Goal: Task Accomplishment & Management: Complete application form

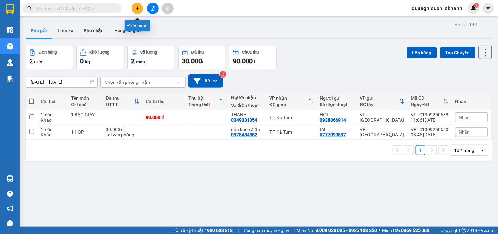
click at [136, 11] on button at bounding box center [137, 8] width 11 height 11
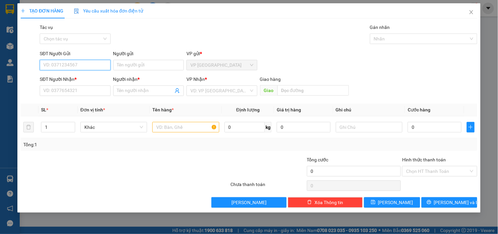
click at [71, 66] on input "SĐT Người Gửi" at bounding box center [75, 65] width 71 height 11
type input "0976368927"
click at [85, 79] on div "0976368927 - tiên" at bounding box center [75, 78] width 63 height 7
type input "tiên"
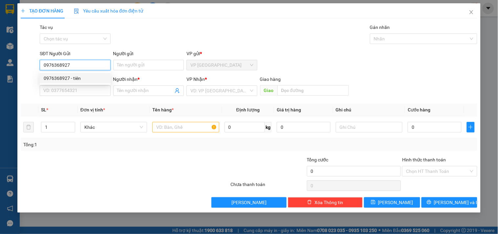
type input "0965854694"
type input "HẬU"
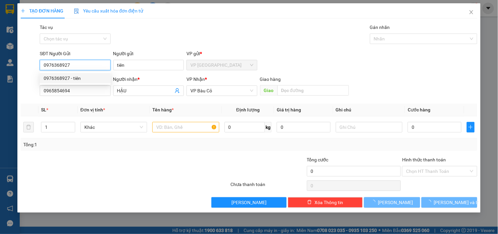
type input "30.000"
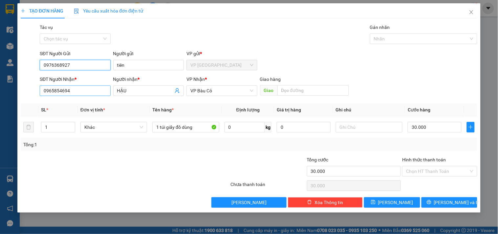
type input "0976368927"
click at [96, 91] on input "0965854694" at bounding box center [75, 90] width 71 height 11
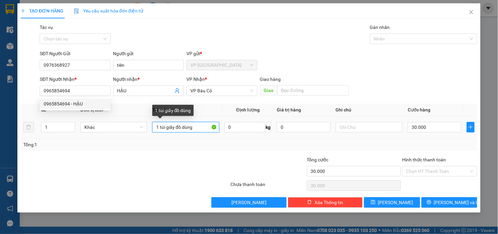
drag, startPoint x: 199, startPoint y: 130, endPoint x: 0, endPoint y: 130, distance: 199.4
click at [0, 130] on div "TẠO ĐƠN HÀNG Yêu cầu xuất hóa đơn điện tử Transit Pickup Surcharge Ids Transit …" at bounding box center [249, 117] width 498 height 234
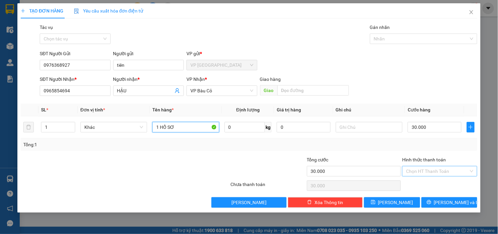
type input "1 HỒ SƠ"
click at [458, 169] on input "Hình thức thanh toán" at bounding box center [437, 171] width 62 height 10
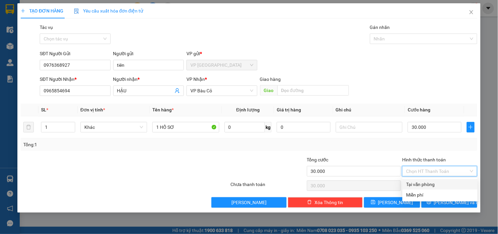
click at [435, 182] on div "Tại văn phòng" at bounding box center [440, 184] width 67 height 7
type input "0"
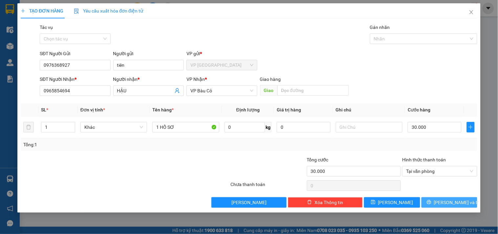
click at [446, 202] on span "[PERSON_NAME] và In" at bounding box center [457, 202] width 46 height 7
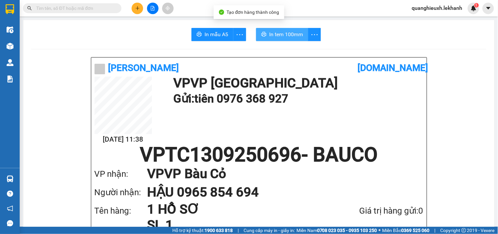
click at [270, 40] on button "In tem 100mm" at bounding box center [282, 34] width 52 height 13
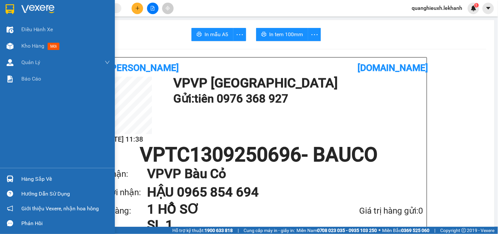
click at [44, 6] on img at bounding box center [37, 9] width 33 height 10
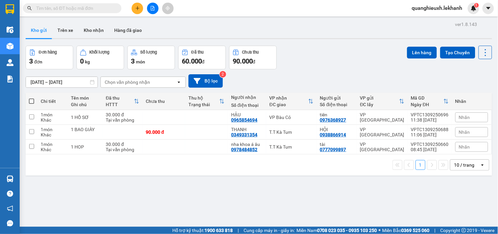
click at [135, 8] on button at bounding box center [137, 8] width 11 height 11
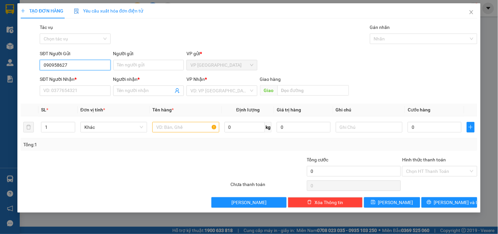
type input "0909586277"
click at [107, 77] on div "0909586277 - van" at bounding box center [75, 78] width 71 height 11
type input "van"
type input "0937396156"
type input "phương"
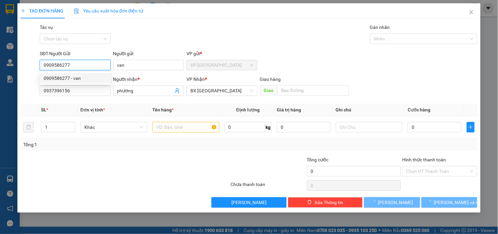
type input "30.000"
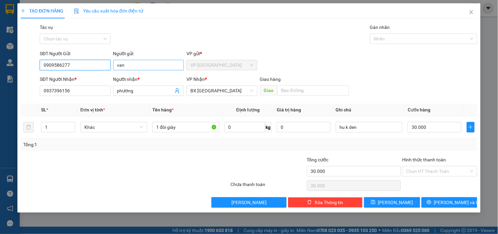
type input "0909586277"
drag, startPoint x: 135, startPoint y: 64, endPoint x: 66, endPoint y: 70, distance: 69.5
click at [66, 70] on div "SĐT Người Gửi 0909586277 Người gửi van van VP gửi * VP [GEOGRAPHIC_DATA]" at bounding box center [258, 61] width 440 height 23
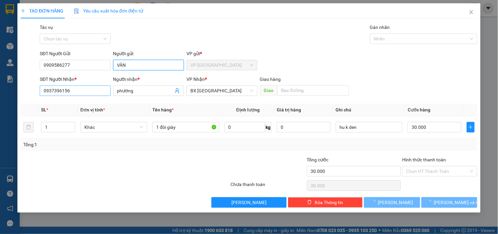
type input "VÂN"
click at [80, 95] on input "0937396156" at bounding box center [75, 90] width 71 height 11
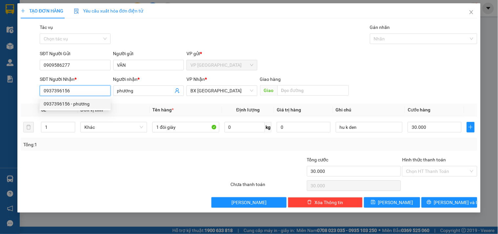
click at [14, 91] on div "TẠO ĐƠN HÀNG Yêu cầu xuất hóa đơn điện tử Transit Pickup Surcharge Ids Transit …" at bounding box center [249, 117] width 498 height 234
type input "0948491132"
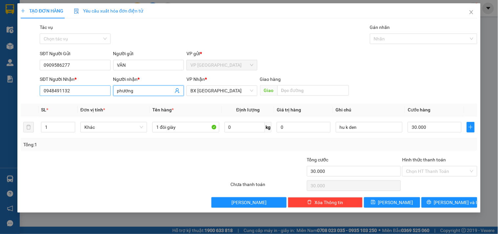
drag, startPoint x: 141, startPoint y: 88, endPoint x: 68, endPoint y: 89, distance: 73.3
click at [68, 89] on div "SĐT Người Nhận * 0948491132 Người nhận * phương phương VP Nhận * BX Tân Châu Gi…" at bounding box center [258, 87] width 440 height 23
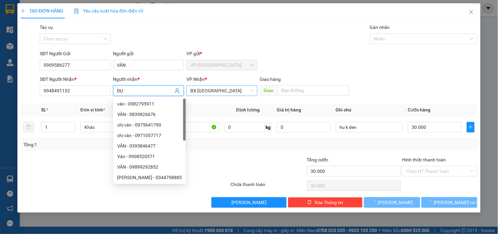
click at [219, 93] on span "BX [GEOGRAPHIC_DATA]" at bounding box center [221, 91] width 63 height 10
type input "DỤ"
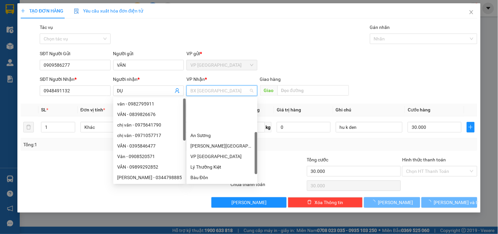
scroll to position [42, 0]
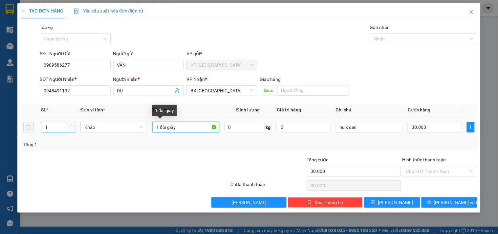
drag, startPoint x: 179, startPoint y: 128, endPoint x: 73, endPoint y: 128, distance: 106.1
click at [73, 128] on tr "1 Khác 1 đôi giày 0 kg 0 hu k den 30.000" at bounding box center [249, 127] width 457 height 22
click at [181, 128] on input "1" at bounding box center [185, 127] width 67 height 11
type input "1 BICH TRẮNG"
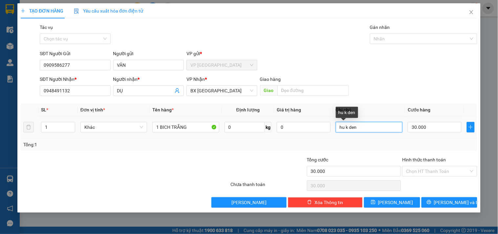
click at [359, 126] on input "hu k den" at bounding box center [369, 127] width 67 height 11
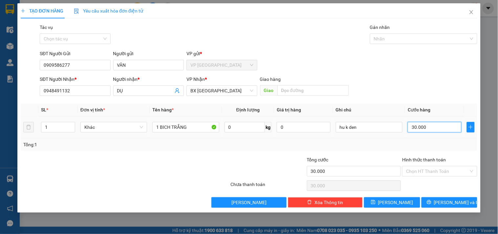
click at [435, 127] on input "30.000" at bounding box center [435, 127] width 54 height 11
type input "3"
type input "30"
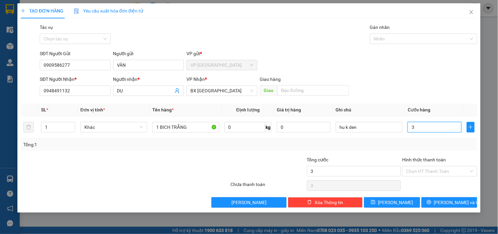
type input "30"
type input "300"
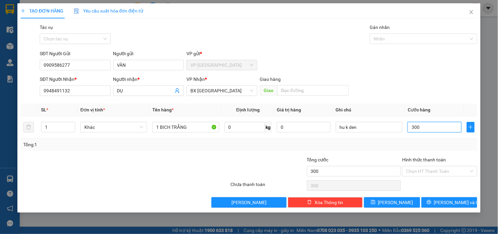
type input "3.000"
type input "30.000"
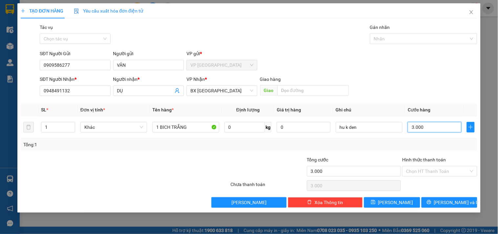
type input "30.000"
drag, startPoint x: 436, startPoint y: 201, endPoint x: 434, endPoint y: 195, distance: 6.5
click at [437, 202] on button "[PERSON_NAME] và In" at bounding box center [450, 202] width 56 height 11
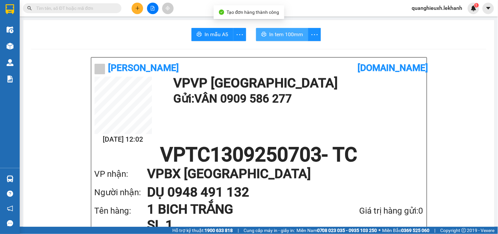
click at [273, 31] on span "In tem 100mm" at bounding box center [286, 34] width 34 height 8
click at [139, 6] on icon "plus" at bounding box center [137, 8] width 5 height 5
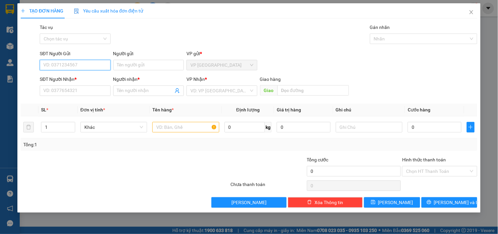
click at [75, 66] on input "SĐT Người Gửi" at bounding box center [75, 65] width 71 height 11
click at [75, 91] on input "SĐT Người Nhận *" at bounding box center [75, 90] width 71 height 11
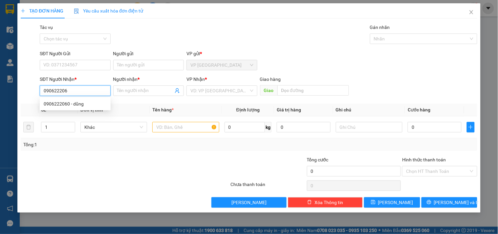
type input "0906222060"
click at [80, 106] on div "0906222060 - dũng" at bounding box center [75, 103] width 63 height 7
type input "dũng"
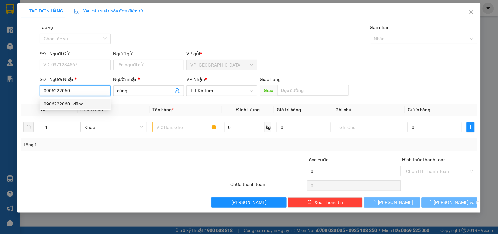
type input "30.000"
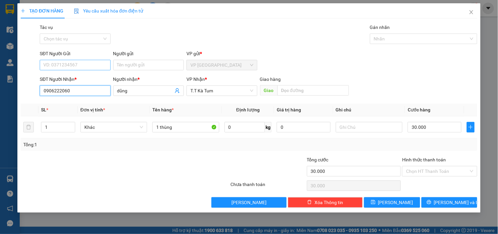
type input "0906222060"
click at [66, 62] on input "SĐT Người Gửi" at bounding box center [75, 65] width 71 height 11
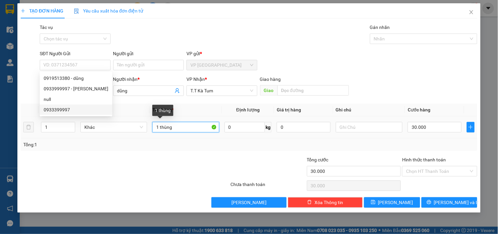
drag, startPoint x: 187, startPoint y: 127, endPoint x: 5, endPoint y: 121, distance: 182.1
click at [7, 122] on div "TẠO ĐƠN HÀNG Yêu cầu xuất hóa đơn điện tử Transit Pickup Surcharge Ids Transit …" at bounding box center [249, 117] width 498 height 234
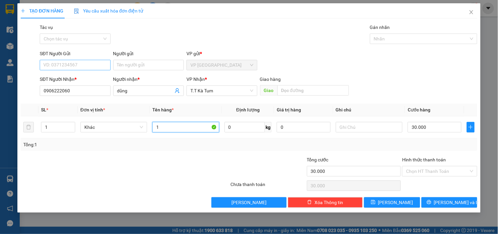
type input "1"
click at [64, 62] on input "SĐT Người Gửi" at bounding box center [75, 65] width 71 height 11
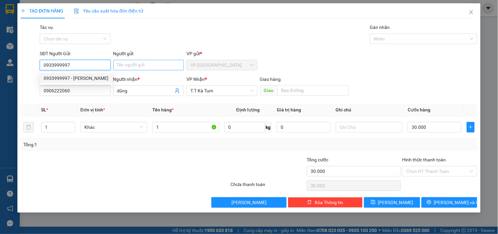
type input "0933999997"
click at [134, 63] on input "Người gửi" at bounding box center [148, 65] width 71 height 11
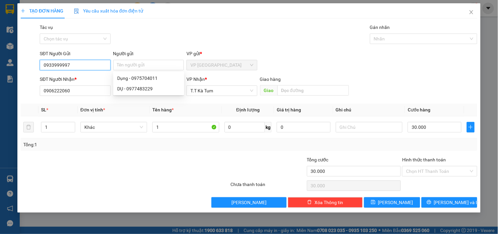
click at [90, 63] on input "0933999997" at bounding box center [75, 65] width 71 height 11
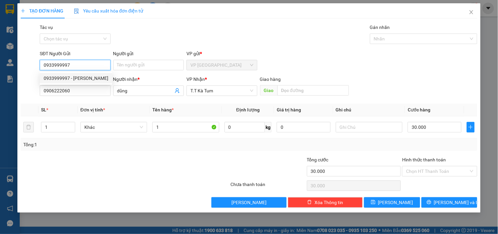
click at [87, 78] on div "0933999997 - [PERSON_NAME]" at bounding box center [76, 78] width 65 height 7
type input "louis"
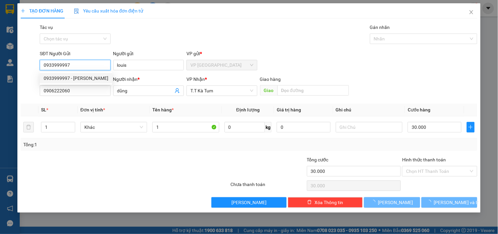
type input "40.000"
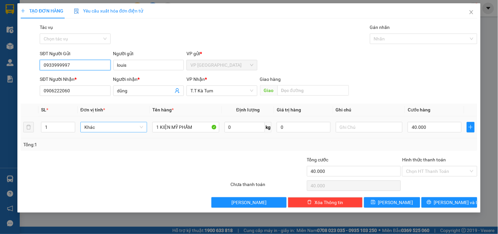
click at [119, 126] on span "Khác" at bounding box center [113, 127] width 59 height 10
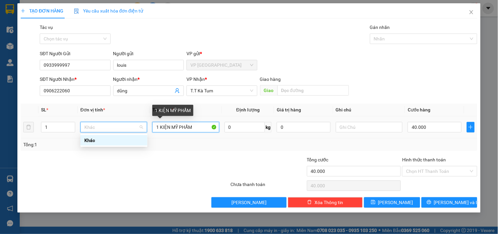
click at [194, 128] on input "1 KIỆN MỸ PHẨM" at bounding box center [185, 127] width 67 height 11
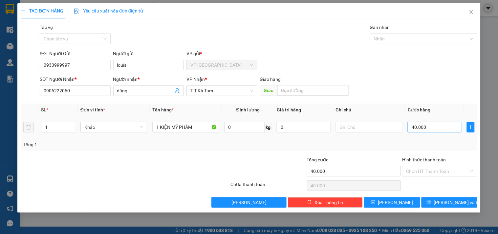
click at [441, 123] on div "40.000" at bounding box center [435, 127] width 54 height 13
click at [440, 123] on input "40.000" at bounding box center [435, 127] width 54 height 11
type input "3"
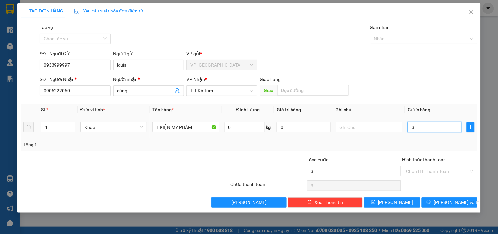
type input "30"
type input "300"
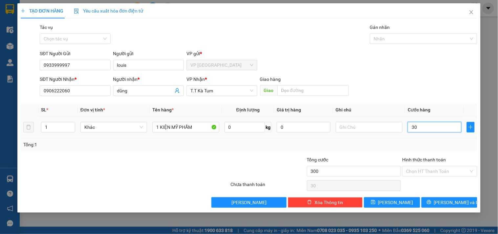
type input "300"
type input "3.000"
type input "30.000"
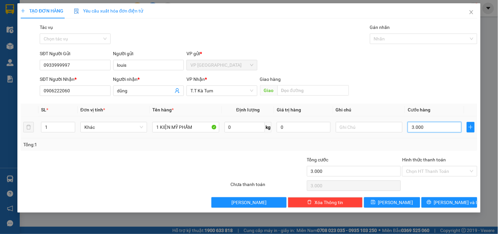
type input "30.000"
click at [345, 151] on div "Transit Pickup Surcharge Ids Transit Deliver Surcharge Ids Transit Deliver Surc…" at bounding box center [249, 116] width 457 height 184
click at [445, 202] on span "[PERSON_NAME] và In" at bounding box center [457, 202] width 46 height 7
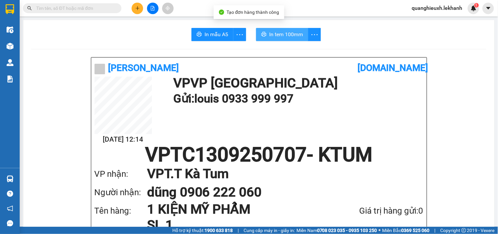
click at [280, 36] on span "In tem 100mm" at bounding box center [286, 34] width 34 height 8
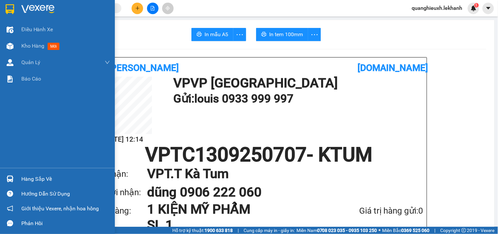
click at [6, 9] on img at bounding box center [10, 9] width 9 height 10
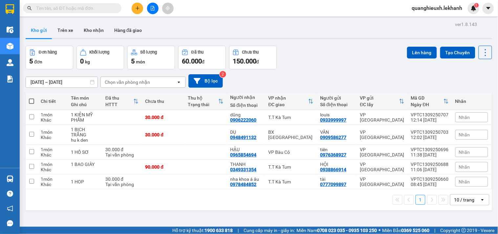
click at [140, 10] on icon "plus" at bounding box center [137, 8] width 5 height 5
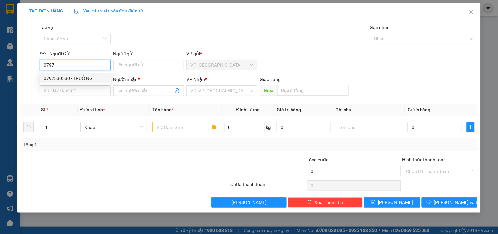
click at [78, 76] on div "0797530530 - TRUỜNG" at bounding box center [75, 78] width 63 height 7
type input "0797530530"
type input "TRUỜNG"
type input "0937775850"
type input "KHOA"
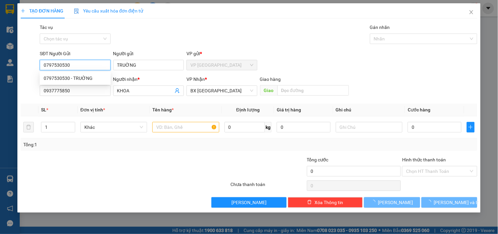
type input "50.000"
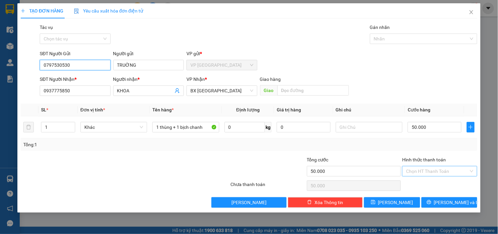
type input "0797530530"
click at [418, 172] on input "Hình thức thanh toán" at bounding box center [437, 171] width 62 height 10
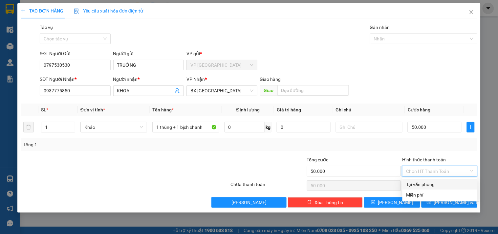
click at [419, 184] on div "Tại văn phòng" at bounding box center [440, 184] width 67 height 7
type input "0"
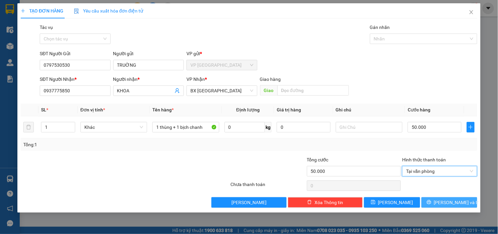
click at [436, 203] on button "[PERSON_NAME] và In" at bounding box center [450, 202] width 56 height 11
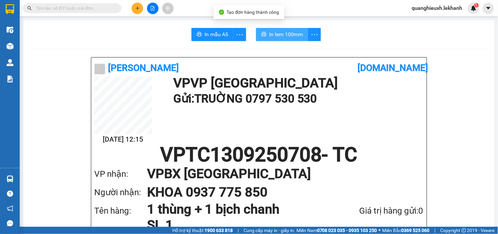
click at [277, 28] on button "In tem 100mm" at bounding box center [282, 34] width 52 height 13
click at [280, 32] on span "In tem 100mm" at bounding box center [286, 34] width 34 height 8
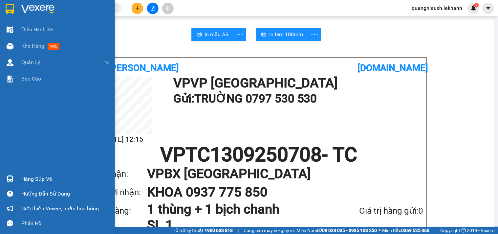
click at [14, 4] on img at bounding box center [10, 9] width 9 height 10
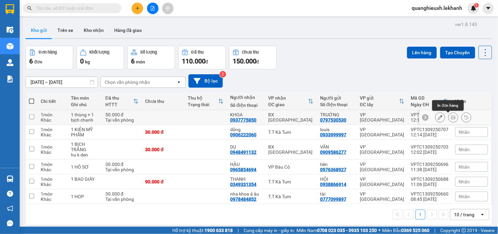
click at [449, 114] on button at bounding box center [453, 117] width 9 height 11
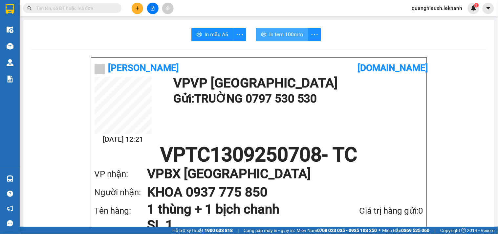
click at [278, 30] on button "In tem 100mm" at bounding box center [282, 34] width 52 height 13
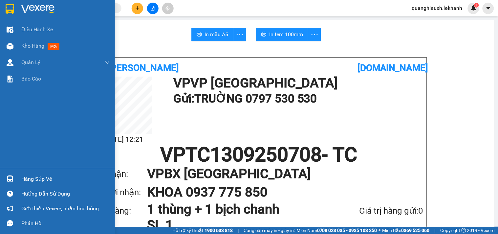
drag, startPoint x: 20, startPoint y: 8, endPoint x: 498, endPoint y: 98, distance: 486.5
click at [20, 9] on div at bounding box center [57, 10] width 115 height 21
